Goal: Check status: Check status

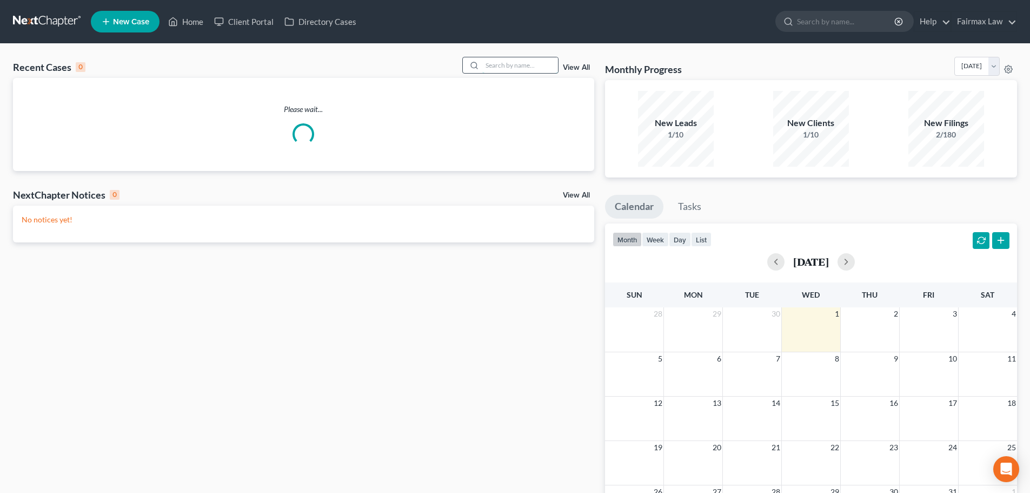
click at [513, 63] on input "search" at bounding box center [520, 65] width 76 height 16
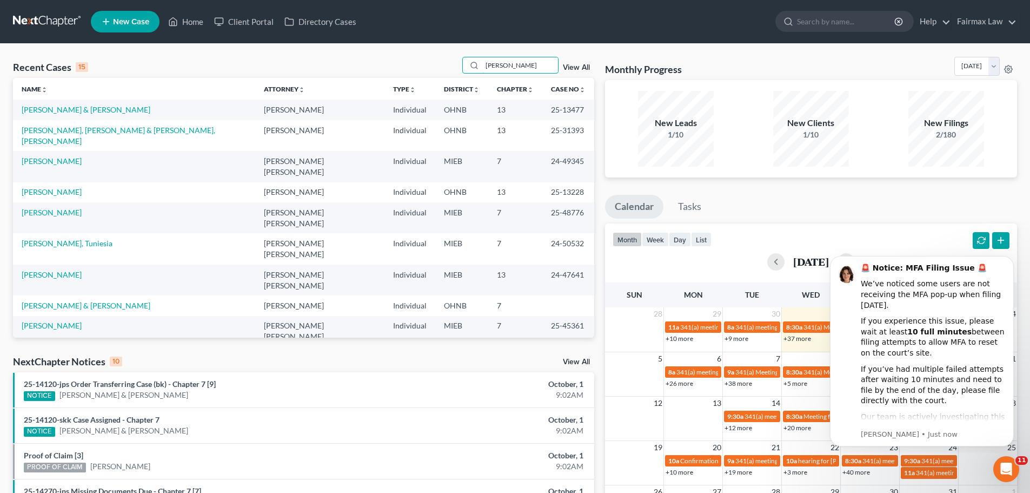
drag, startPoint x: 532, startPoint y: 67, endPoint x: 339, endPoint y: 84, distance: 193.3
click at [339, 84] on div "Recent Cases 15 [PERSON_NAME] View All Name unfold_more expand_more expand_less…" at bounding box center [303, 197] width 581 height 281
type input "vanderme"
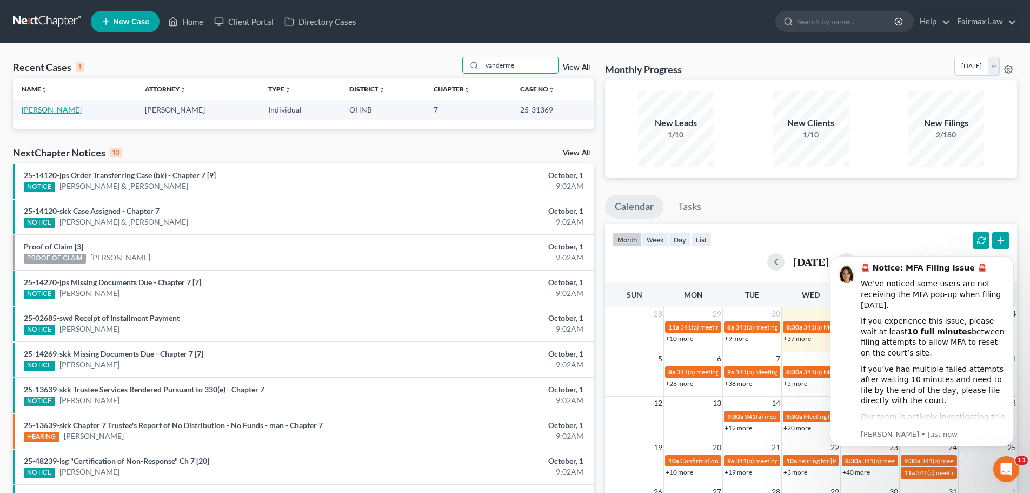
click at [45, 109] on link "[PERSON_NAME]" at bounding box center [52, 109] width 60 height 9
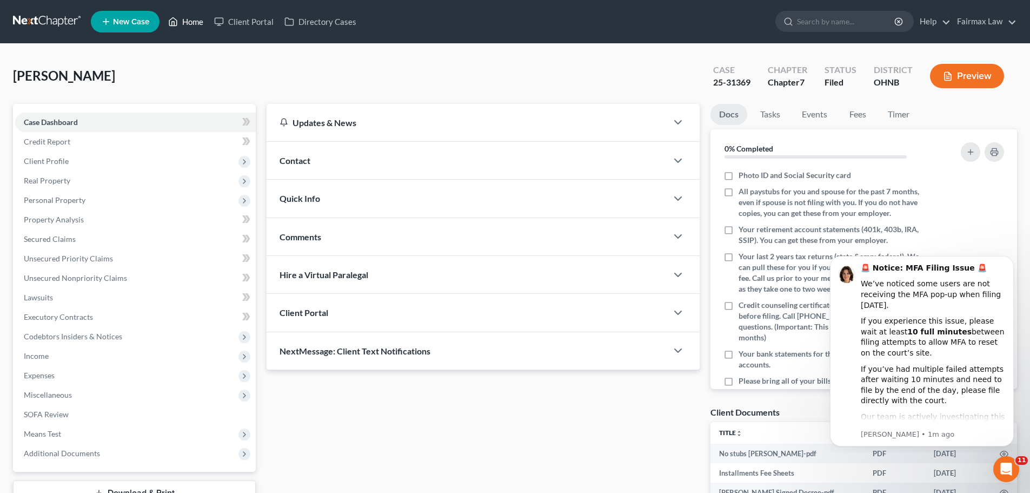
click at [202, 22] on link "Home" at bounding box center [186, 21] width 46 height 19
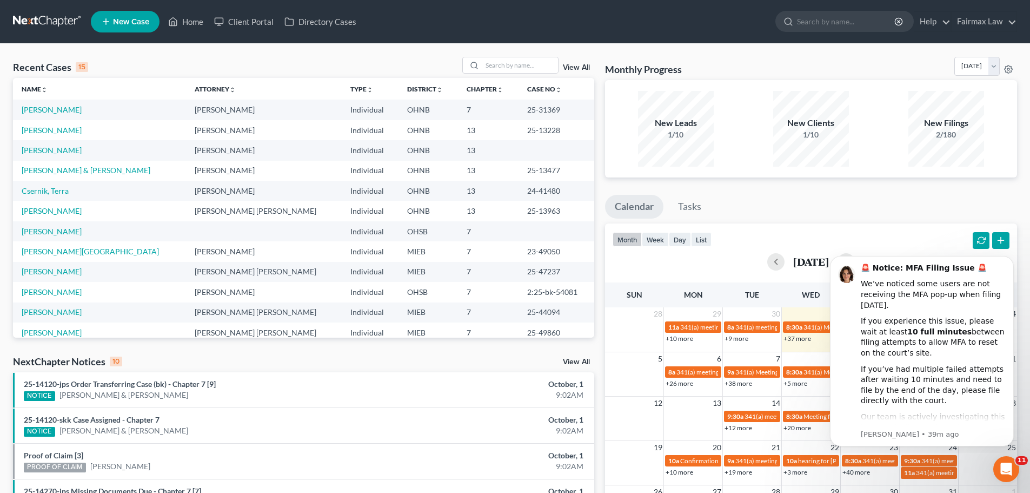
click at [526, 56] on div "Recent Cases 15 View All Name unfold_more expand_more expand_less Attorney unfo…" at bounding box center [515, 401] width 1030 height 715
click at [525, 63] on input "search" at bounding box center [520, 65] width 76 height 16
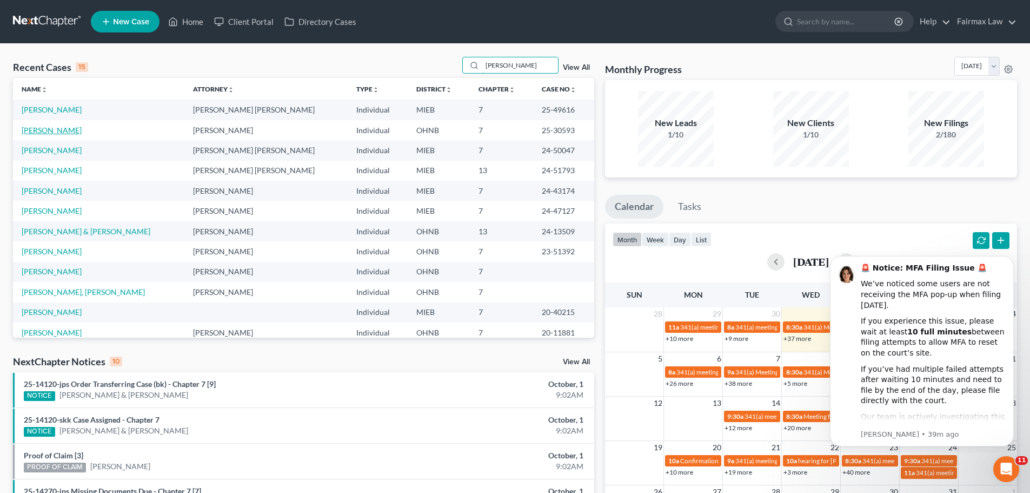
type input "[PERSON_NAME]"
click at [63, 127] on link "[PERSON_NAME]" at bounding box center [52, 129] width 60 height 9
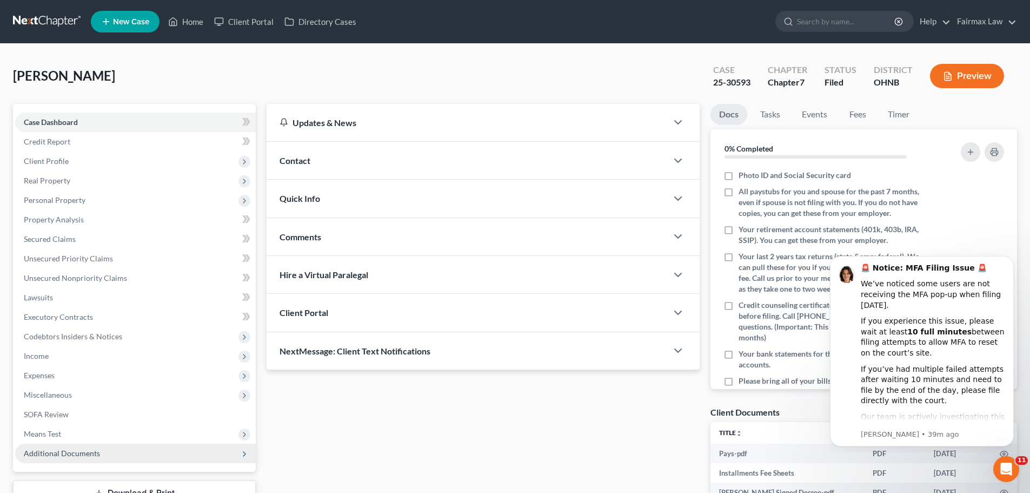
click at [133, 443] on span "Additional Documents" at bounding box center [135, 452] width 241 height 19
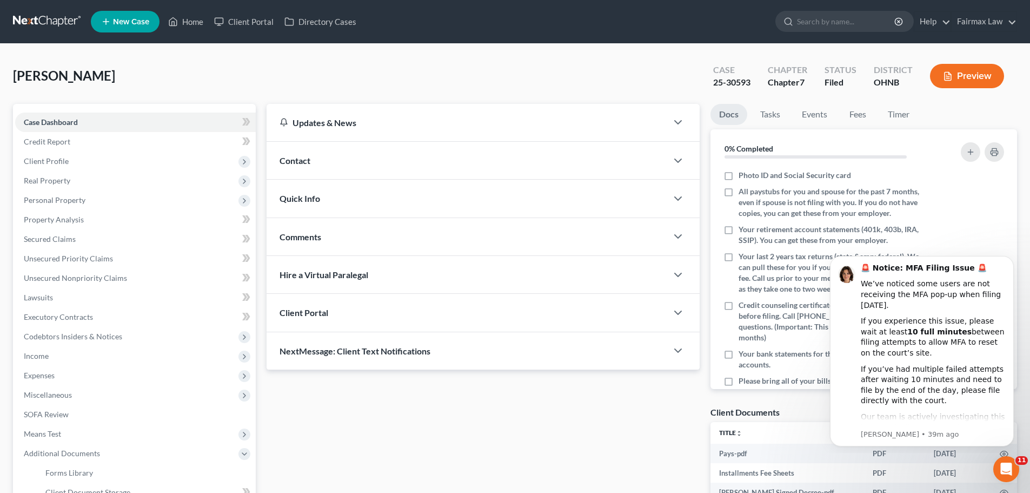
scroll to position [126, 0]
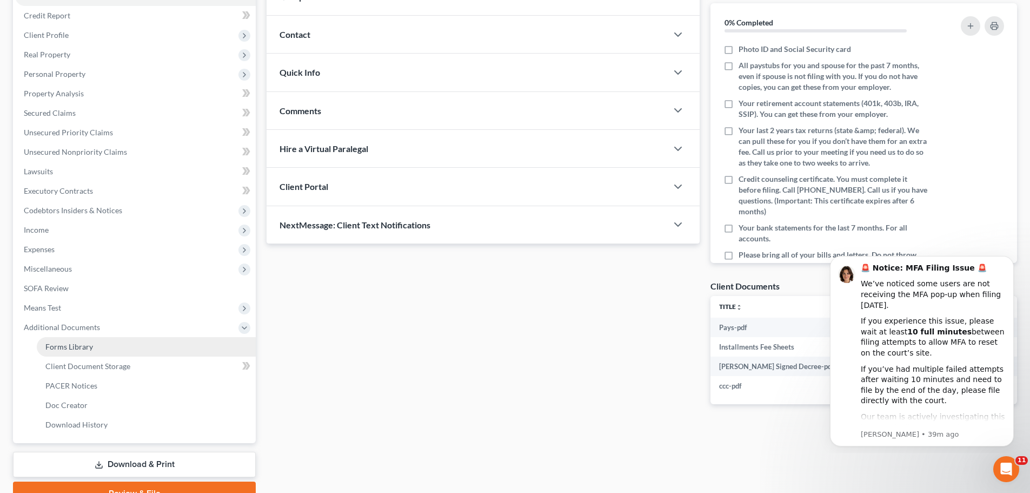
click at [72, 347] on span "Forms Library" at bounding box center [69, 346] width 48 height 9
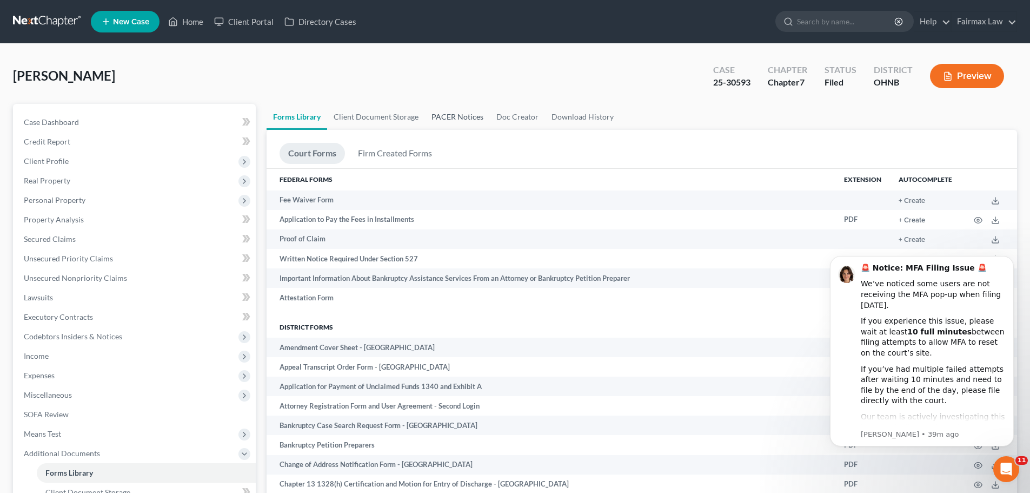
click at [444, 116] on link "PACER Notices" at bounding box center [457, 117] width 65 height 26
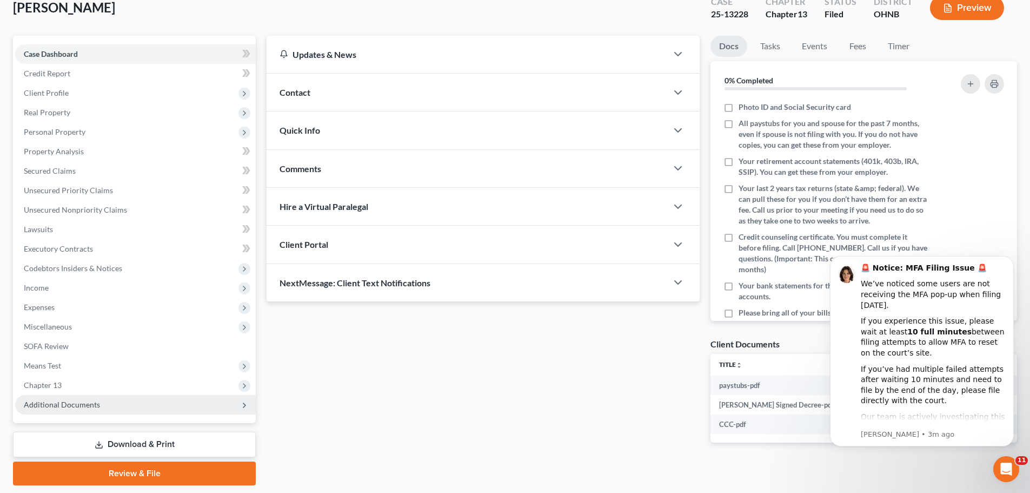
scroll to position [102, 0]
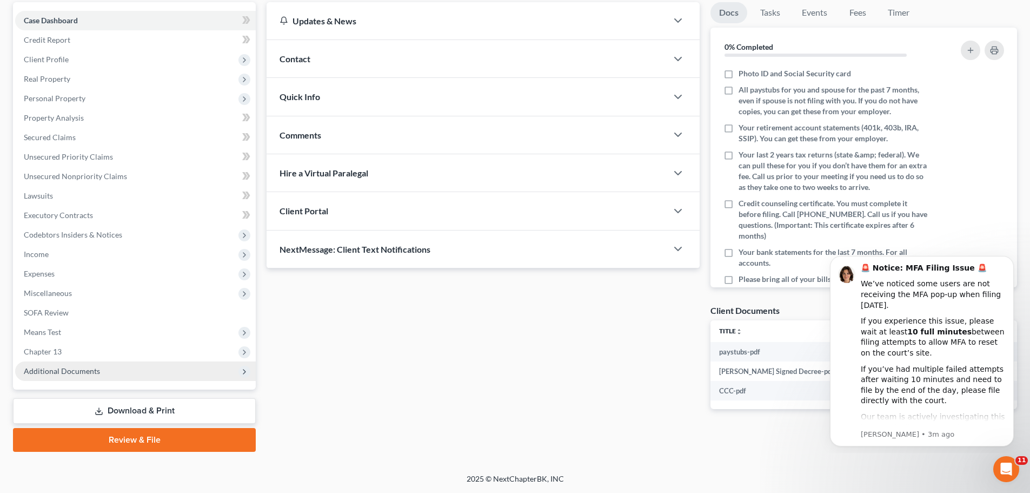
click at [101, 370] on span "Additional Documents" at bounding box center [135, 370] width 241 height 19
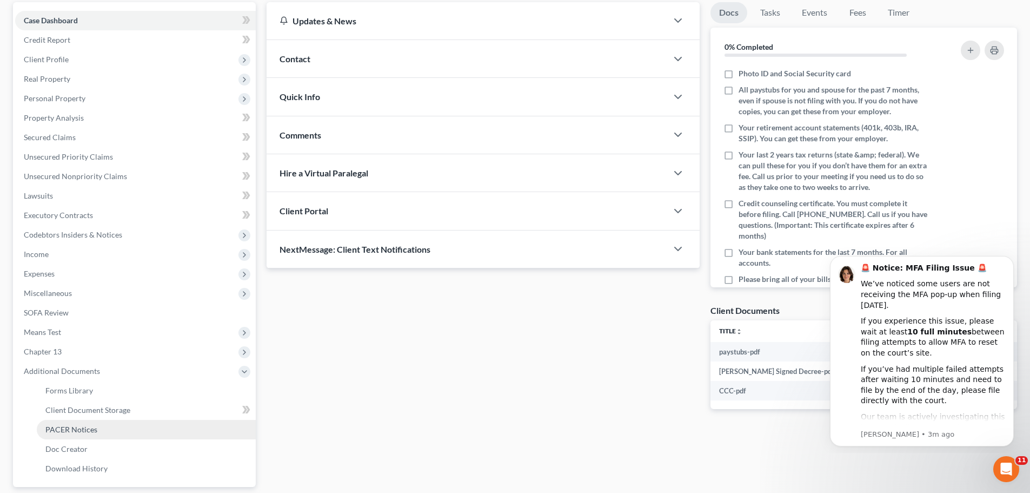
click at [80, 420] on link "PACER Notices" at bounding box center [146, 429] width 219 height 19
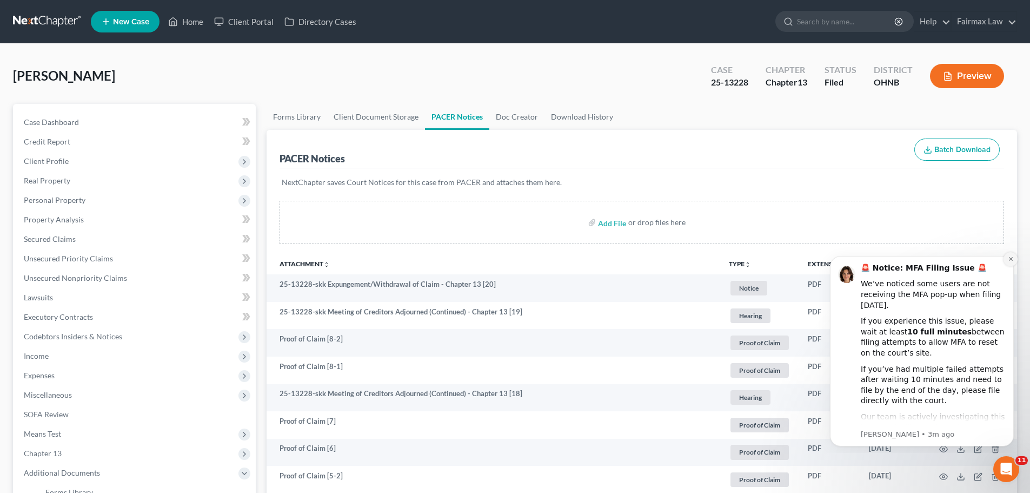
click at [1012, 256] on icon "Dismiss notification" at bounding box center [1011, 259] width 6 height 6
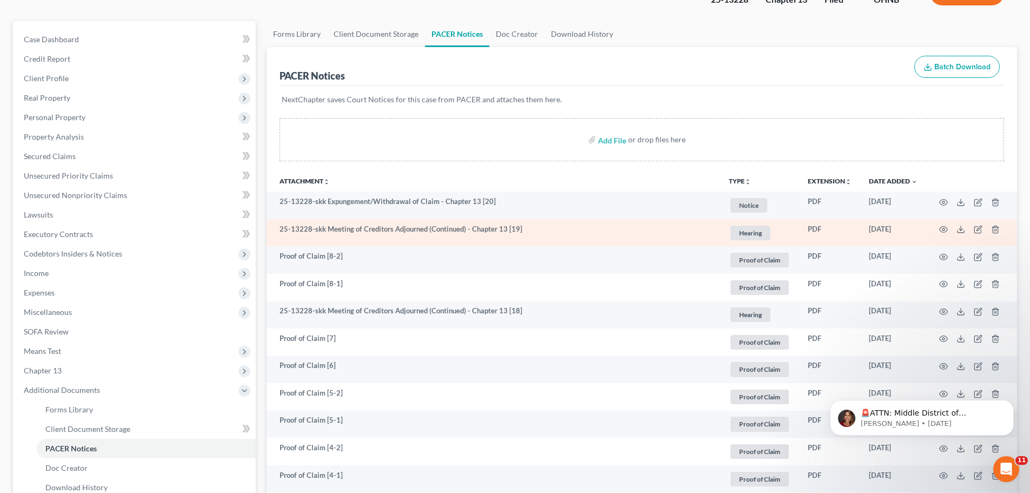
scroll to position [126, 0]
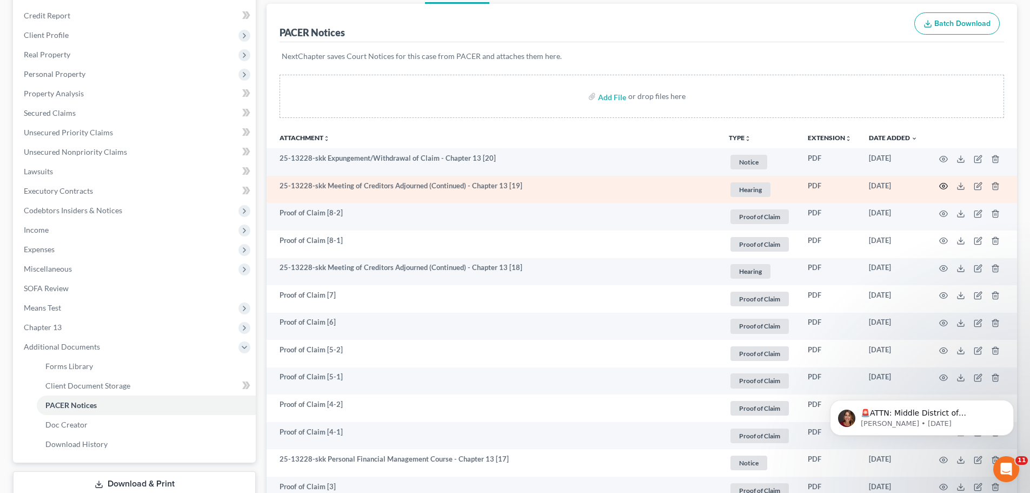
click at [946, 187] on icon "button" at bounding box center [943, 186] width 9 height 9
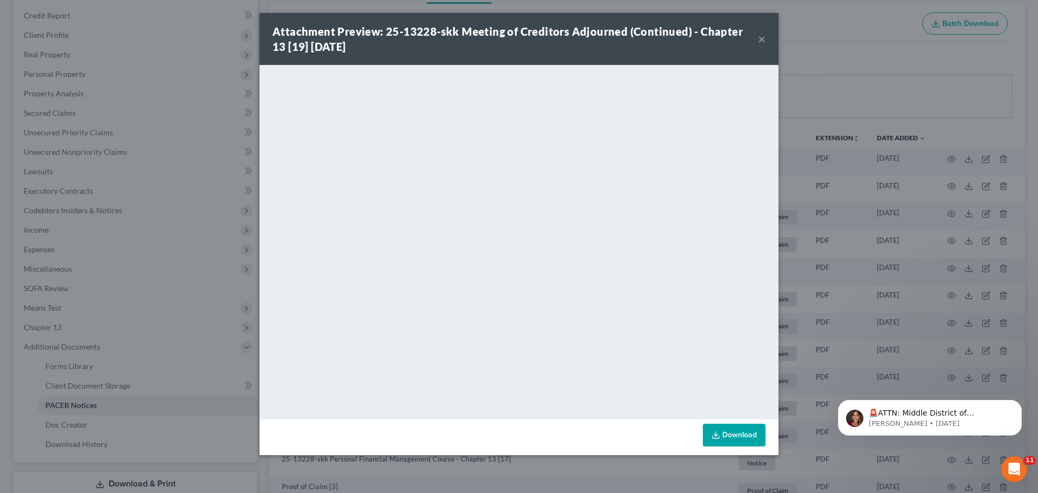
click at [845, 182] on div "Attachment Preview: 25-13228-skk Meeting of Creditors Adjourned (Continued) - C…" at bounding box center [519, 246] width 1038 height 493
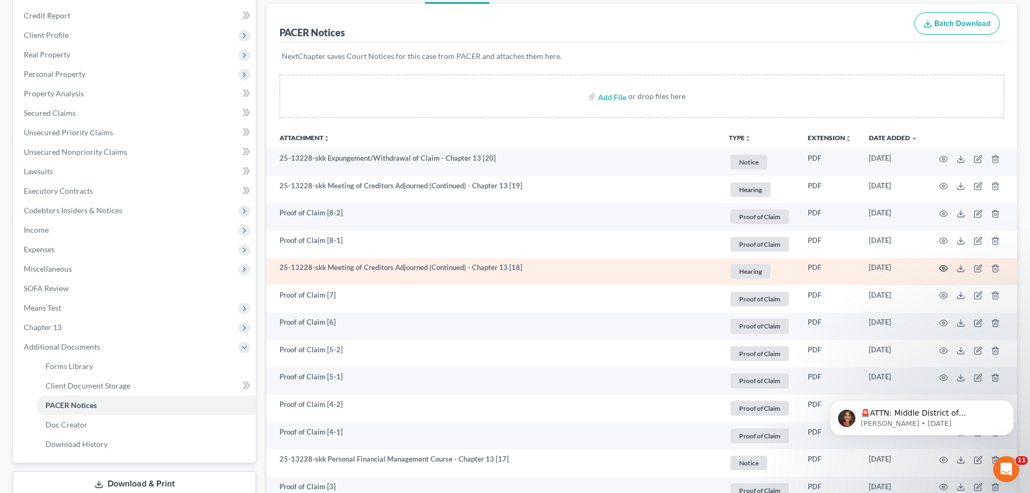
click at [941, 266] on icon "button" at bounding box center [944, 269] width 8 height 6
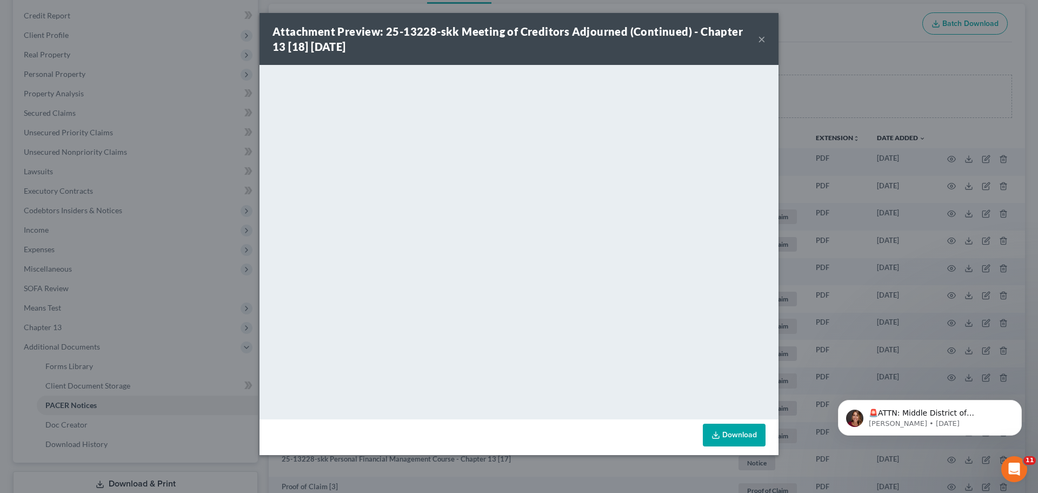
click at [852, 244] on div "Attachment Preview: 25-13228-skk Meeting of Creditors Adjourned (Continued) - C…" at bounding box center [519, 246] width 1038 height 493
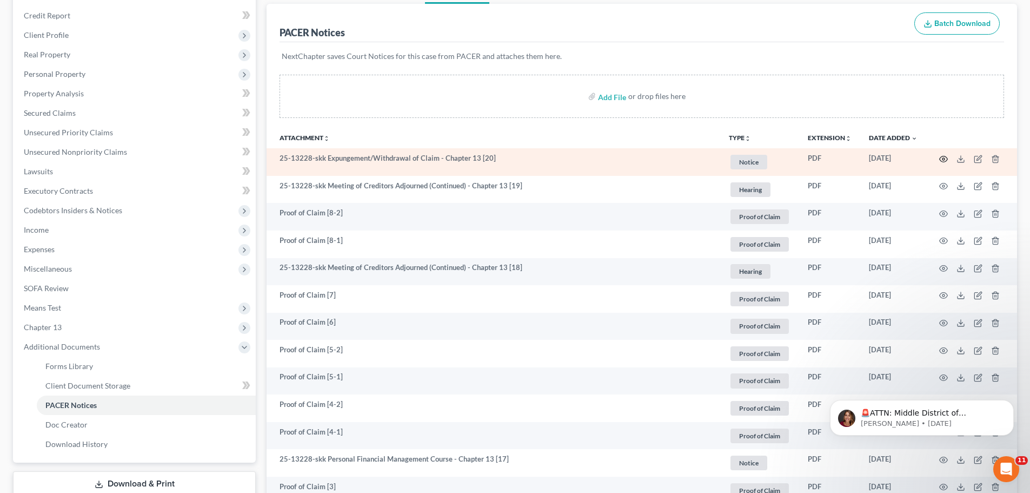
click at [944, 157] on icon "button" at bounding box center [943, 159] width 9 height 9
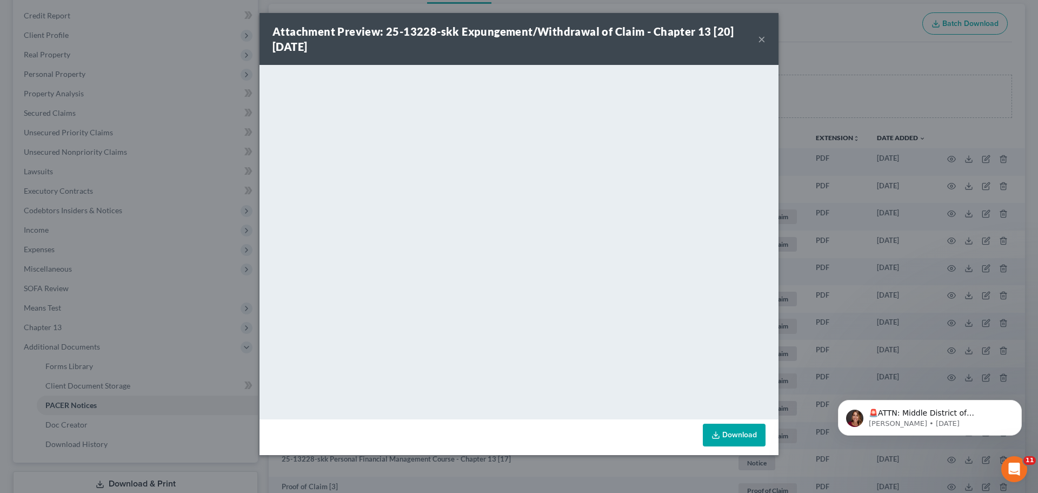
click at [830, 231] on div "Attachment Preview: 25-13228-skk Expungement/Withdrawal of Claim - Chapter 13 […" at bounding box center [519, 246] width 1038 height 493
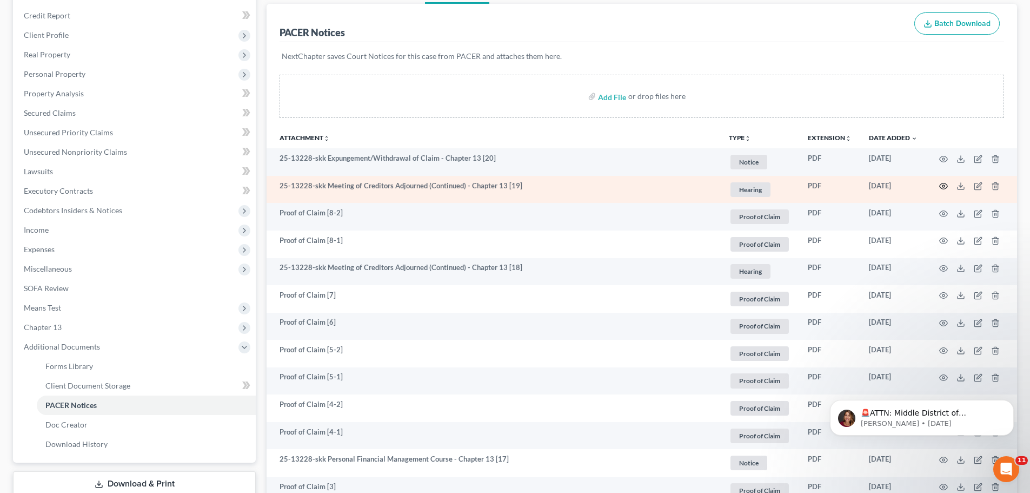
click at [943, 183] on icon "button" at bounding box center [944, 186] width 8 height 6
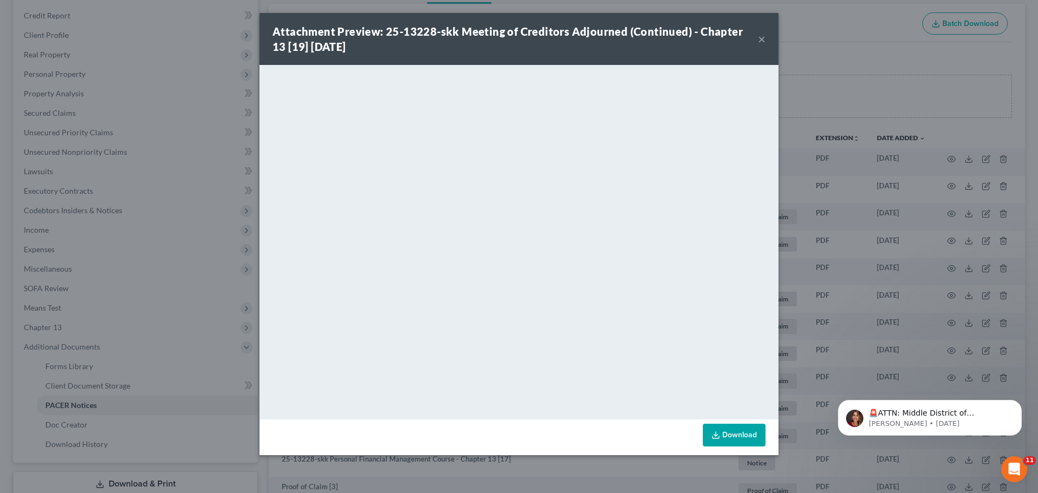
click at [922, 258] on div "Attachment Preview: 25-13228-skk Meeting of Creditors Adjourned (Continued) - C…" at bounding box center [519, 246] width 1038 height 493
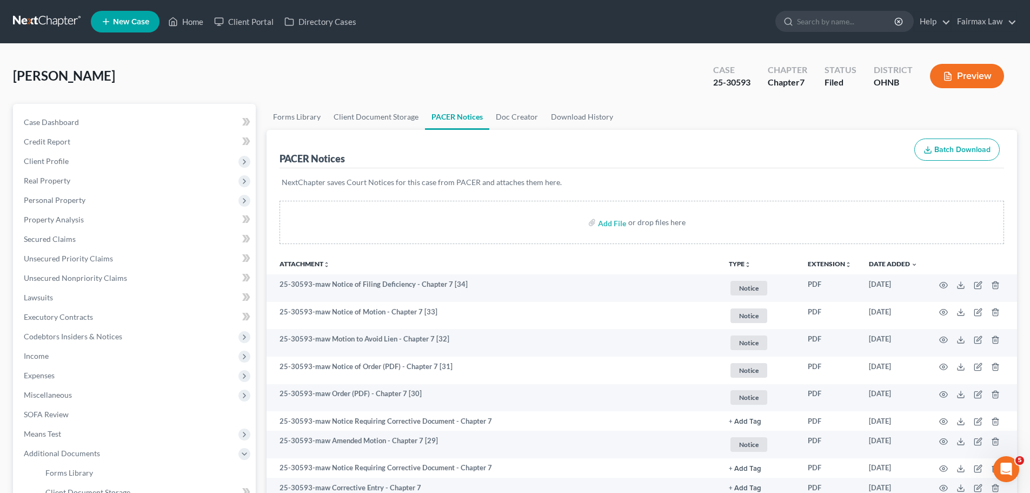
click at [192, 11] on ul "New Case Home Client Portal Directory Cases - No Result - See all results Or Pr…" at bounding box center [554, 22] width 926 height 28
click at [191, 17] on link "Home" at bounding box center [186, 21] width 46 height 19
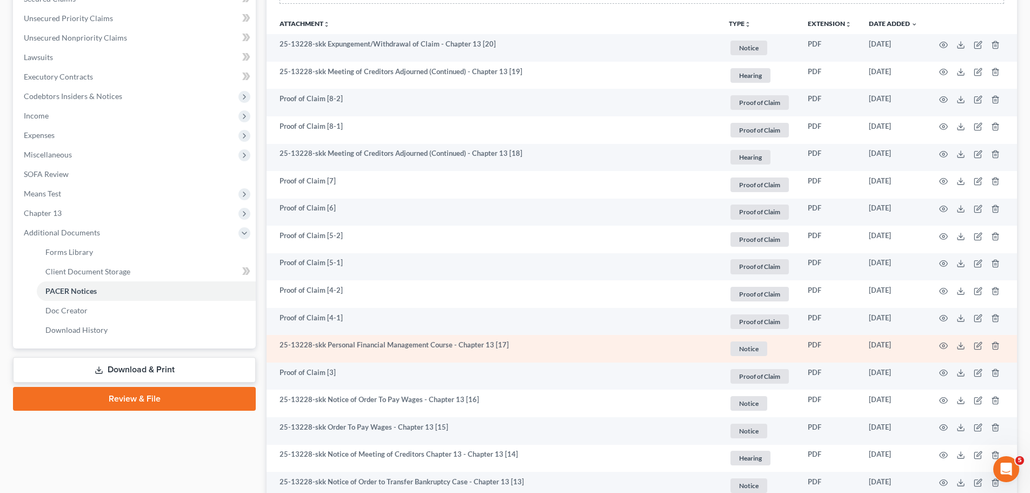
scroll to position [386, 0]
